Goal: Register for event/course

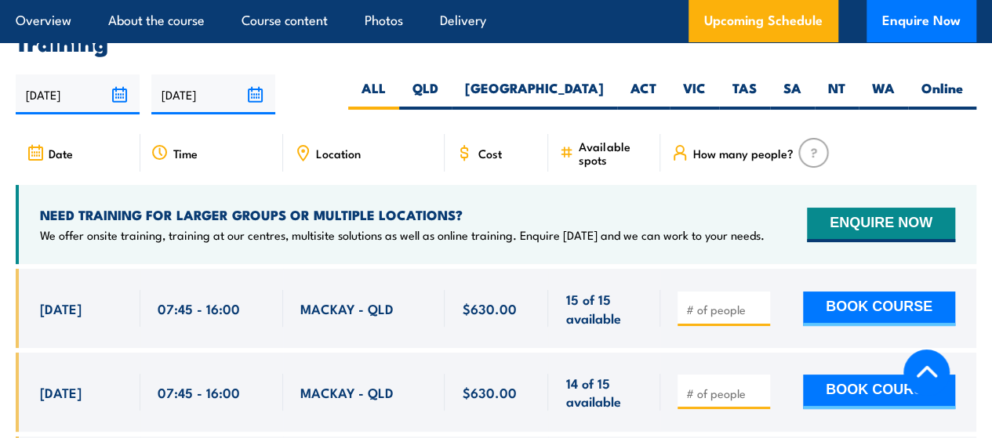
scroll to position [2921, 0]
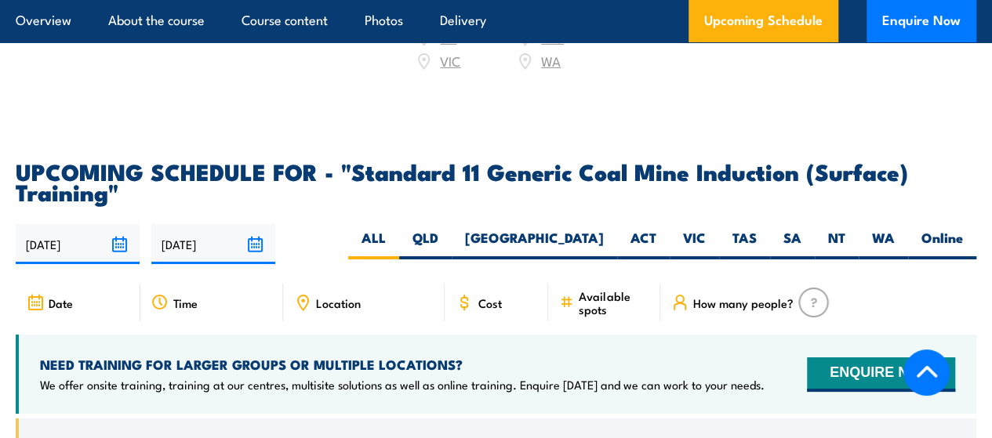
scroll to position [2784, 0]
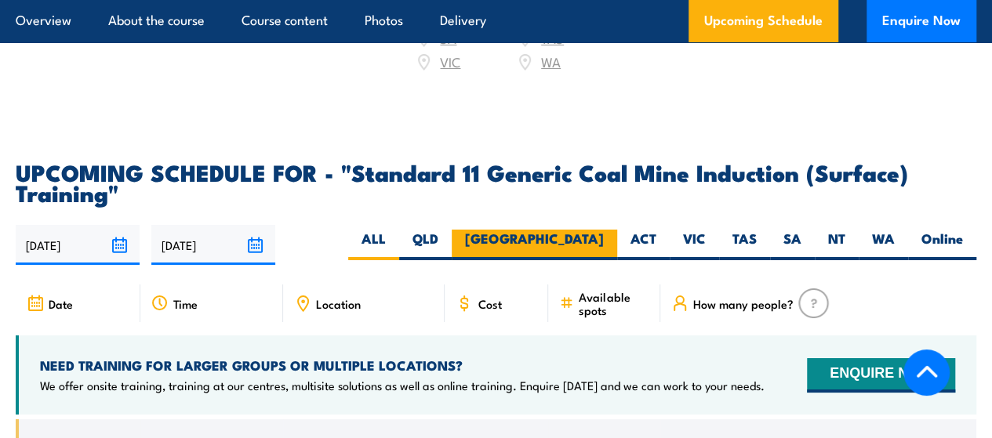
click at [603, 249] on label "[GEOGRAPHIC_DATA]" at bounding box center [534, 245] width 165 height 31
click at [604, 240] on input "[GEOGRAPHIC_DATA]" at bounding box center [609, 235] width 10 height 10
radio input "true"
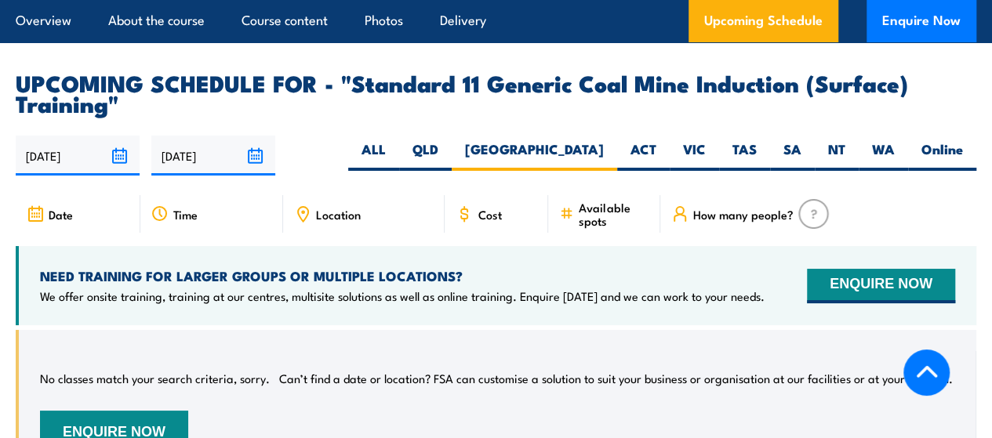
scroll to position [2864, 0]
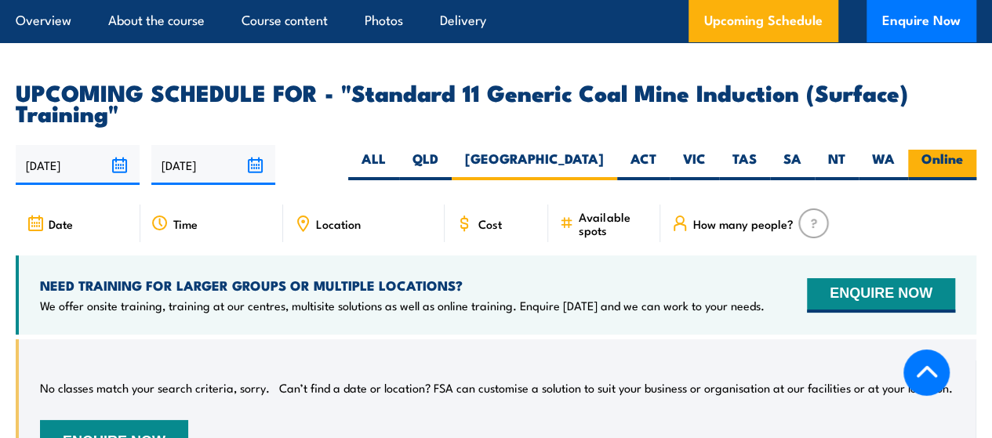
click at [940, 174] on label "Online" at bounding box center [942, 165] width 68 height 31
click at [963, 160] on input "Online" at bounding box center [968, 155] width 10 height 10
radio input "true"
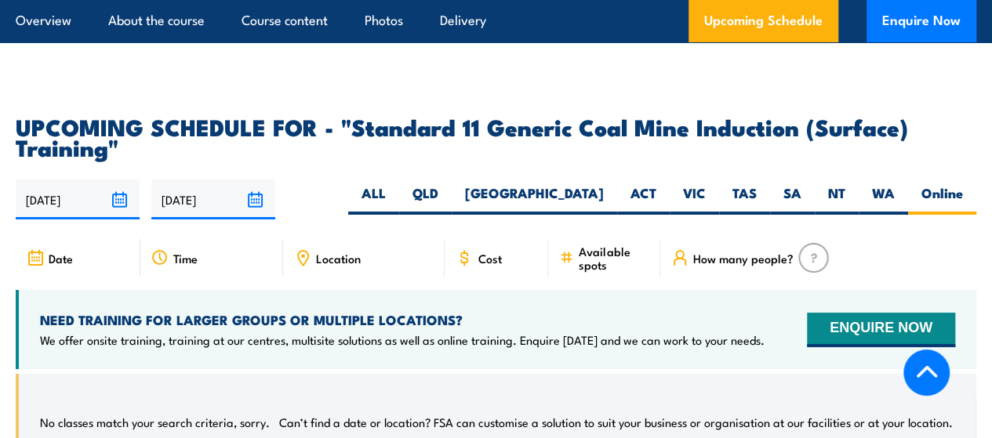
scroll to position [2828, 0]
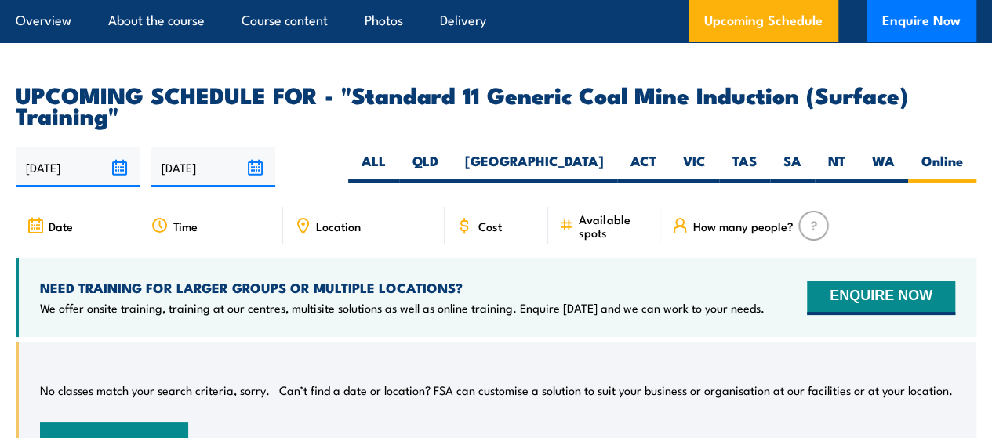
scroll to position [2864, 0]
